Goal: Information Seeking & Learning: Find specific fact

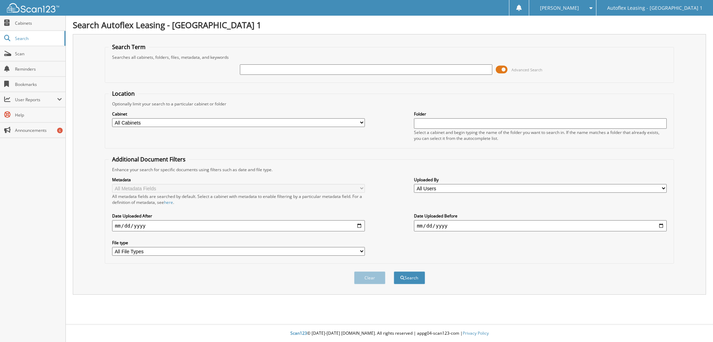
click at [334, 69] on input "text" at bounding box center [366, 69] width 253 height 10
type input "[PERSON_NAME]"
click at [394, 272] on button "Search" at bounding box center [409, 278] width 31 height 13
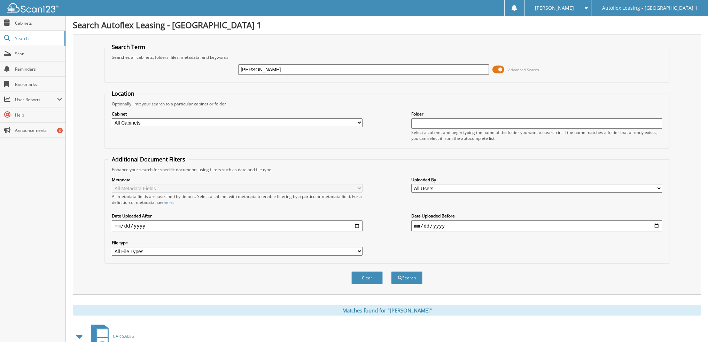
click at [503, 68] on span at bounding box center [498, 69] width 12 height 10
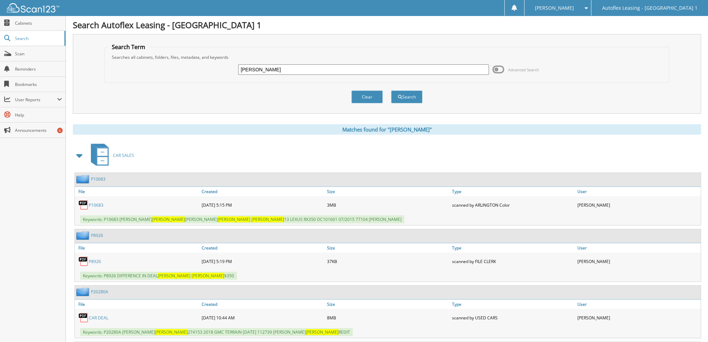
drag, startPoint x: 313, startPoint y: 69, endPoint x: 217, endPoint y: 71, distance: 96.8
click at [217, 71] on div "[PERSON_NAME] Advanced Search" at bounding box center [386, 69] width 557 height 19
type input "[PERSON_NAME] [PERSON_NAME]"
click at [391, 91] on button "Search" at bounding box center [406, 97] width 31 height 13
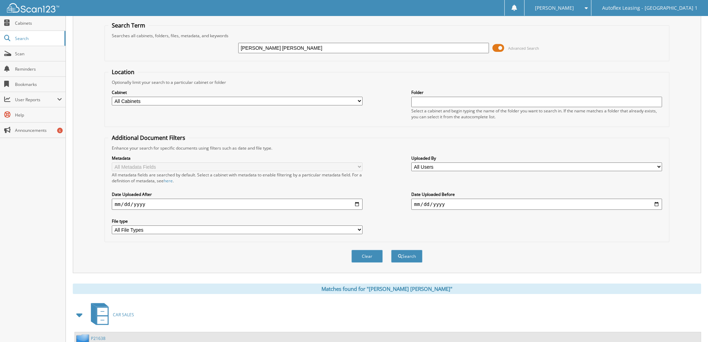
scroll to position [78, 0]
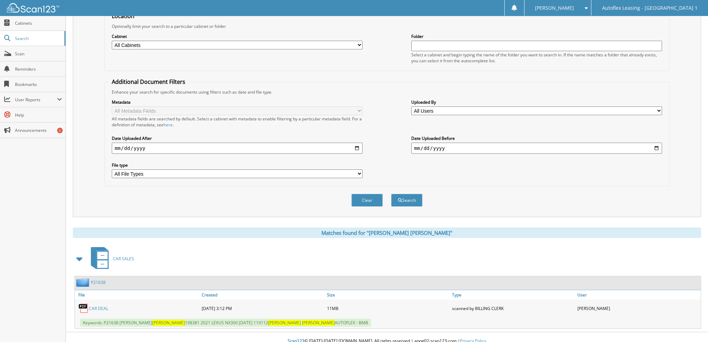
click at [100, 306] on link "CAR DEAL" at bounding box center [98, 309] width 19 height 6
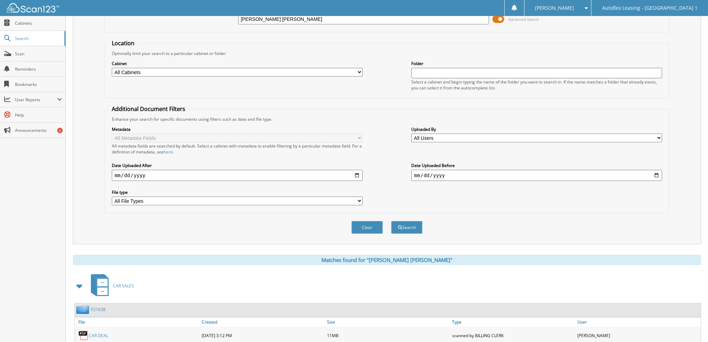
scroll to position [8, 0]
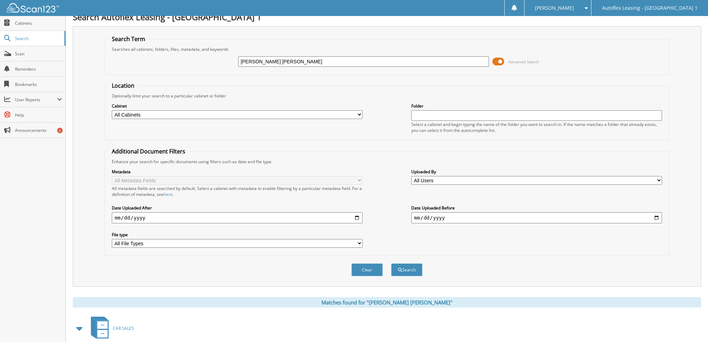
click at [499, 64] on span at bounding box center [498, 61] width 12 height 10
